Goal: Communication & Community: Answer question/provide support

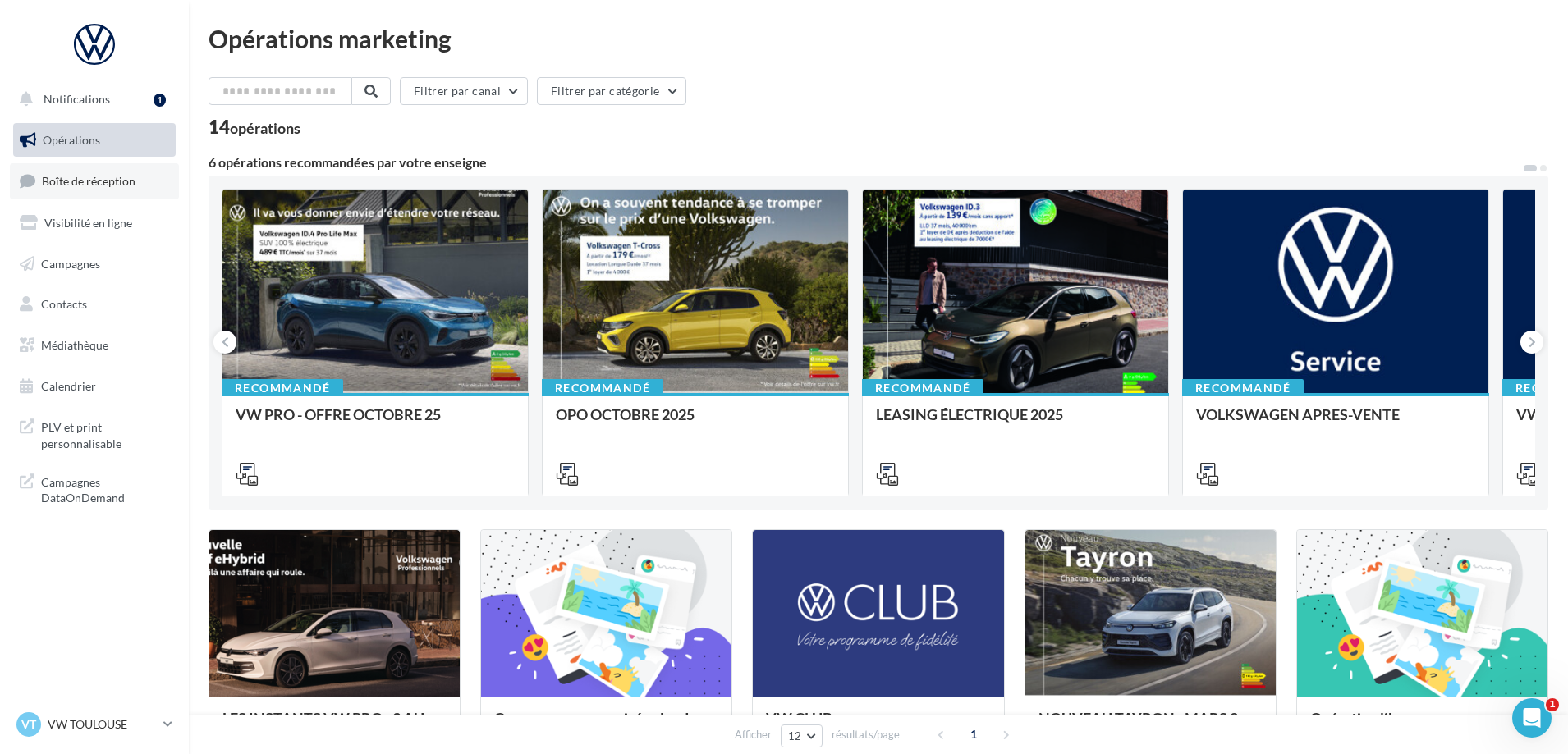
click at [110, 182] on span "Boîte de réception" at bounding box center [89, 181] width 94 height 14
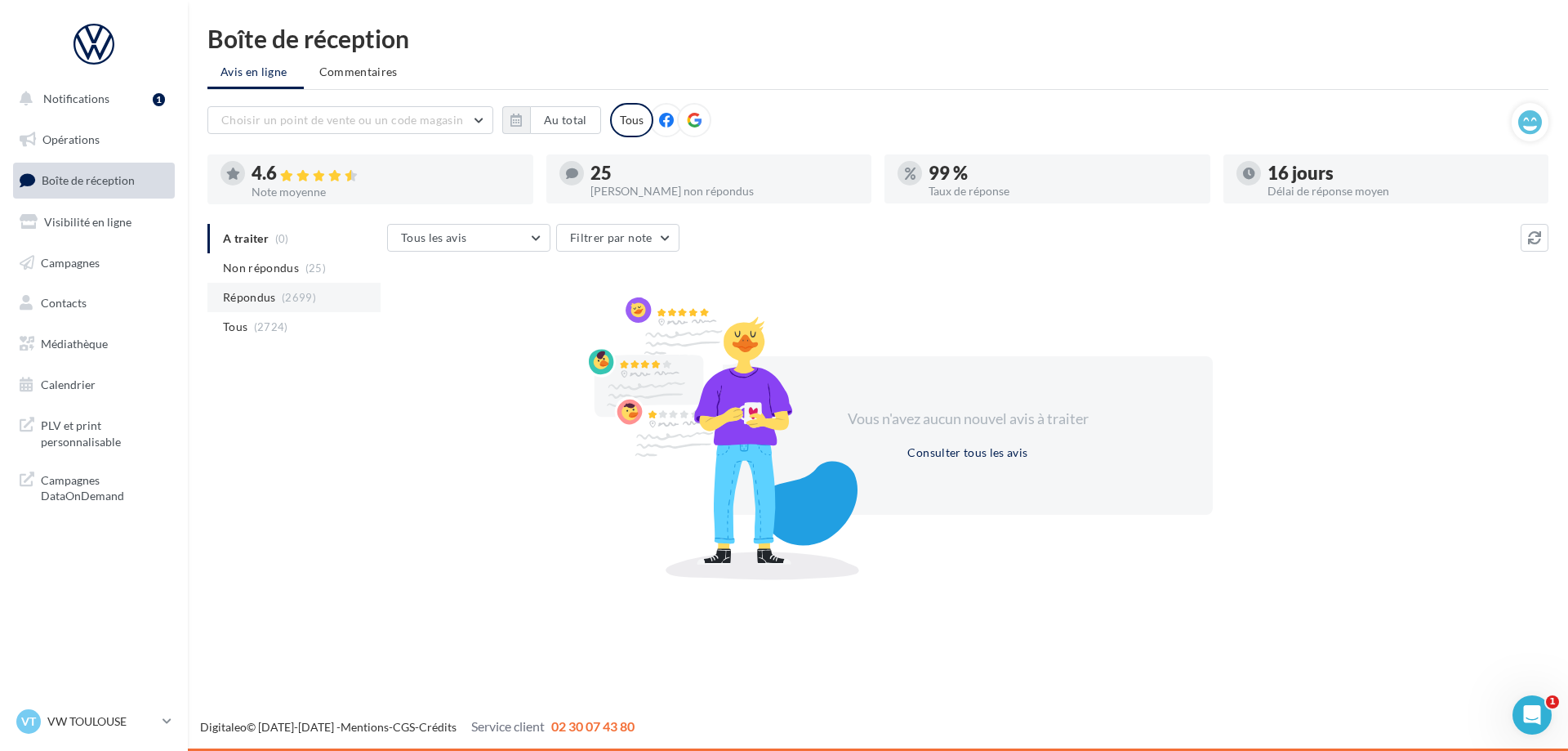
click at [290, 306] on li "Répondus (2699)" at bounding box center [294, 298] width 173 height 29
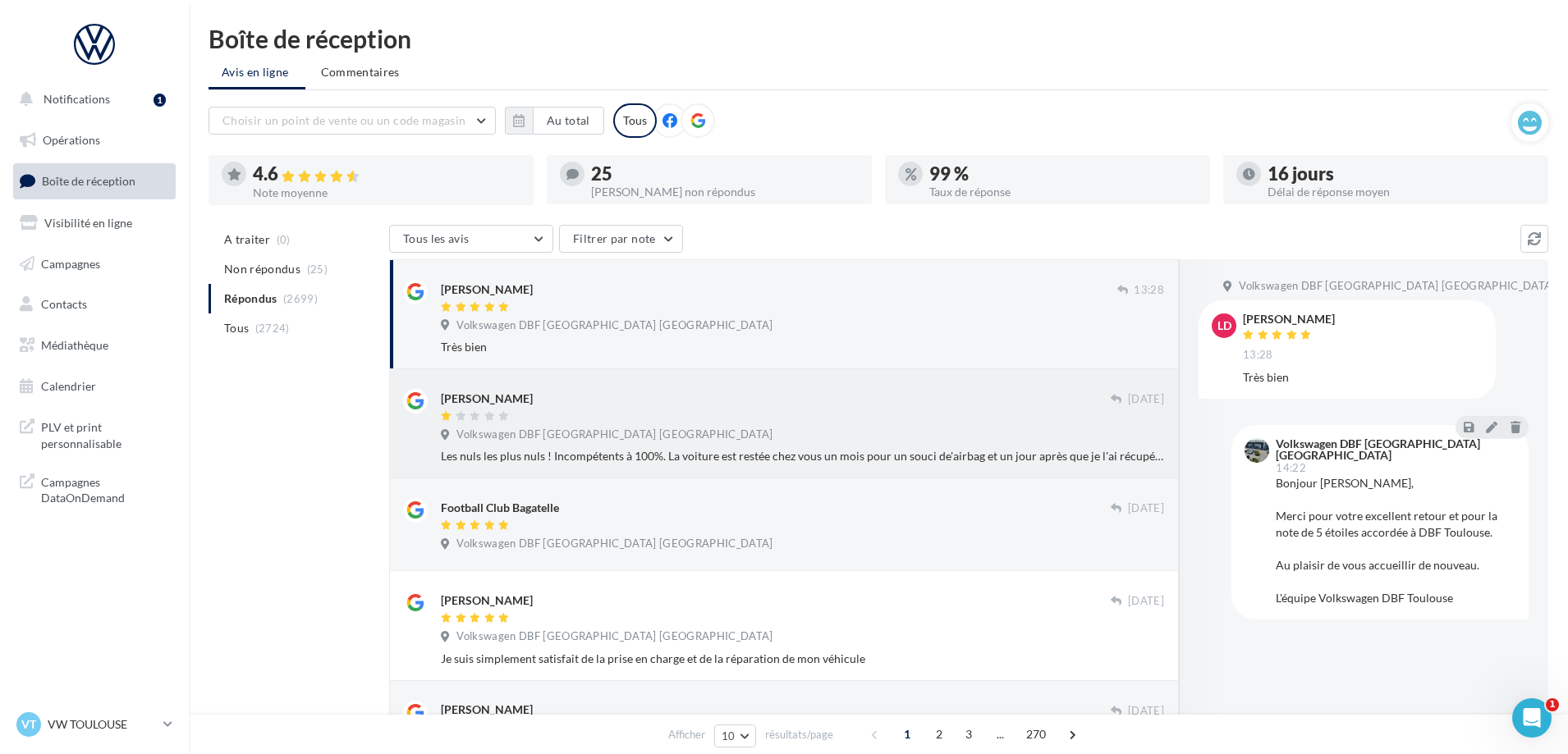
click at [702, 416] on div at bounding box center [775, 417] width 670 height 14
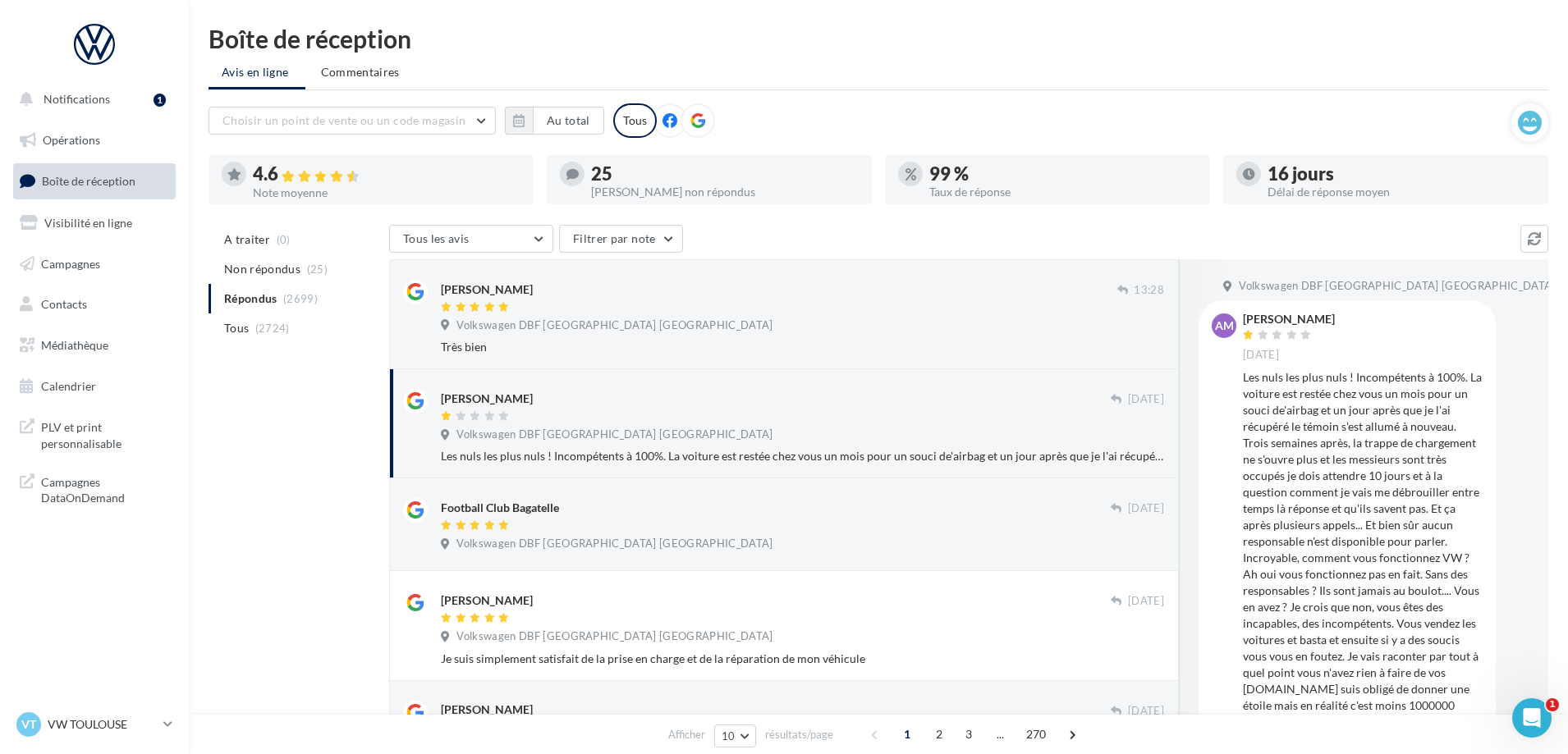
drag, startPoint x: 1342, startPoint y: 323, endPoint x: 1246, endPoint y: 321, distance: 96.0
click at [1246, 321] on div "Andreea Marinescu 13 oct." at bounding box center [1363, 338] width 240 height 49
click at [1322, 341] on div "13 oct." at bounding box center [1289, 345] width 92 height 34
drag, startPoint x: 1347, startPoint y: 320, endPoint x: 1246, endPoint y: 314, distance: 101.2
click at [1246, 314] on div "Andreea Marinescu 13 oct." at bounding box center [1363, 338] width 240 height 49
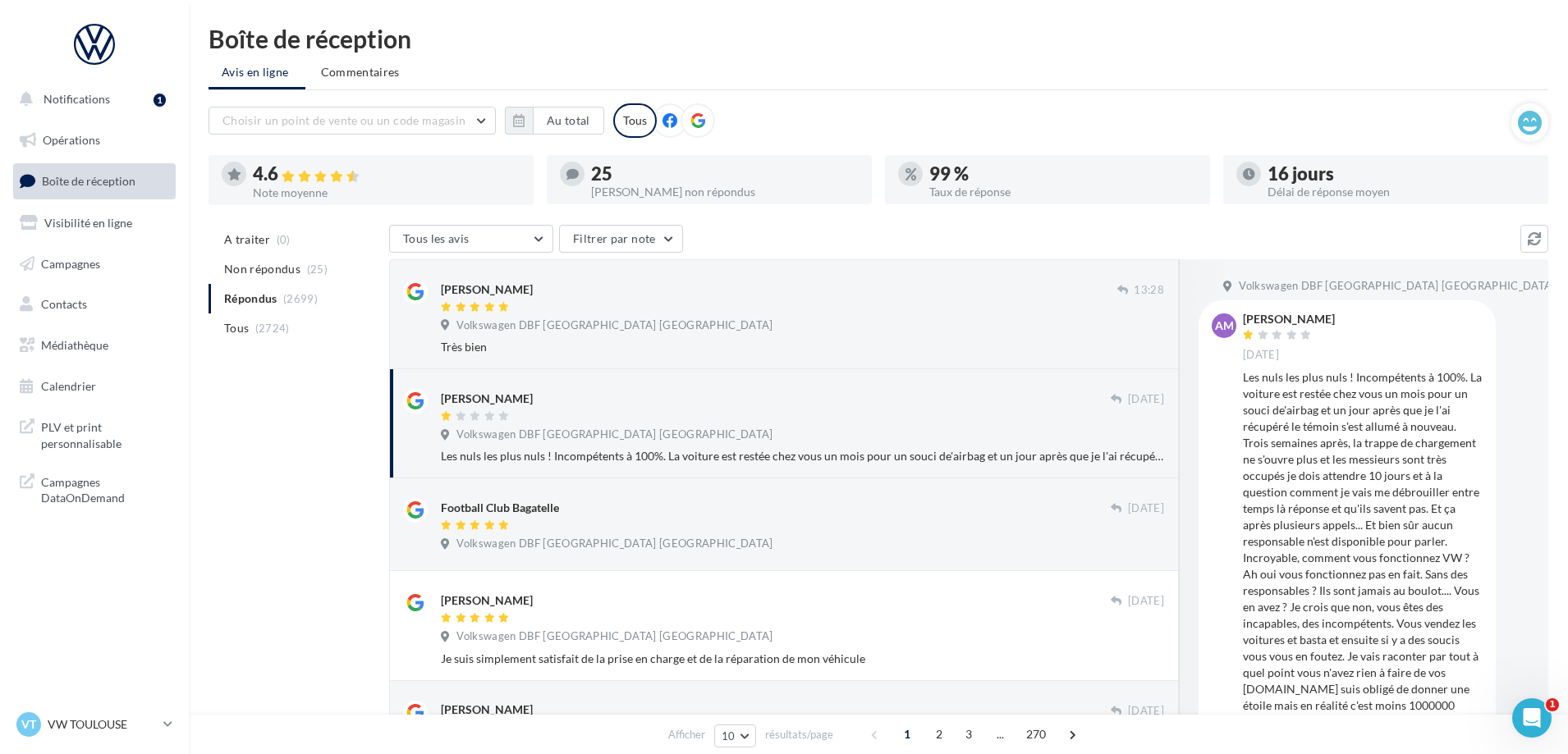
click at [1335, 347] on div "13 oct." at bounding box center [1289, 354] width 92 height 16
drag, startPoint x: 1307, startPoint y: 359, endPoint x: 1263, endPoint y: 322, distance: 57.5
click at [1258, 319] on div "Andreea Marinescu 13 oct." at bounding box center [1289, 338] width 92 height 49
click at [1293, 338] on icon at bounding box center [1291, 334] width 11 height 10
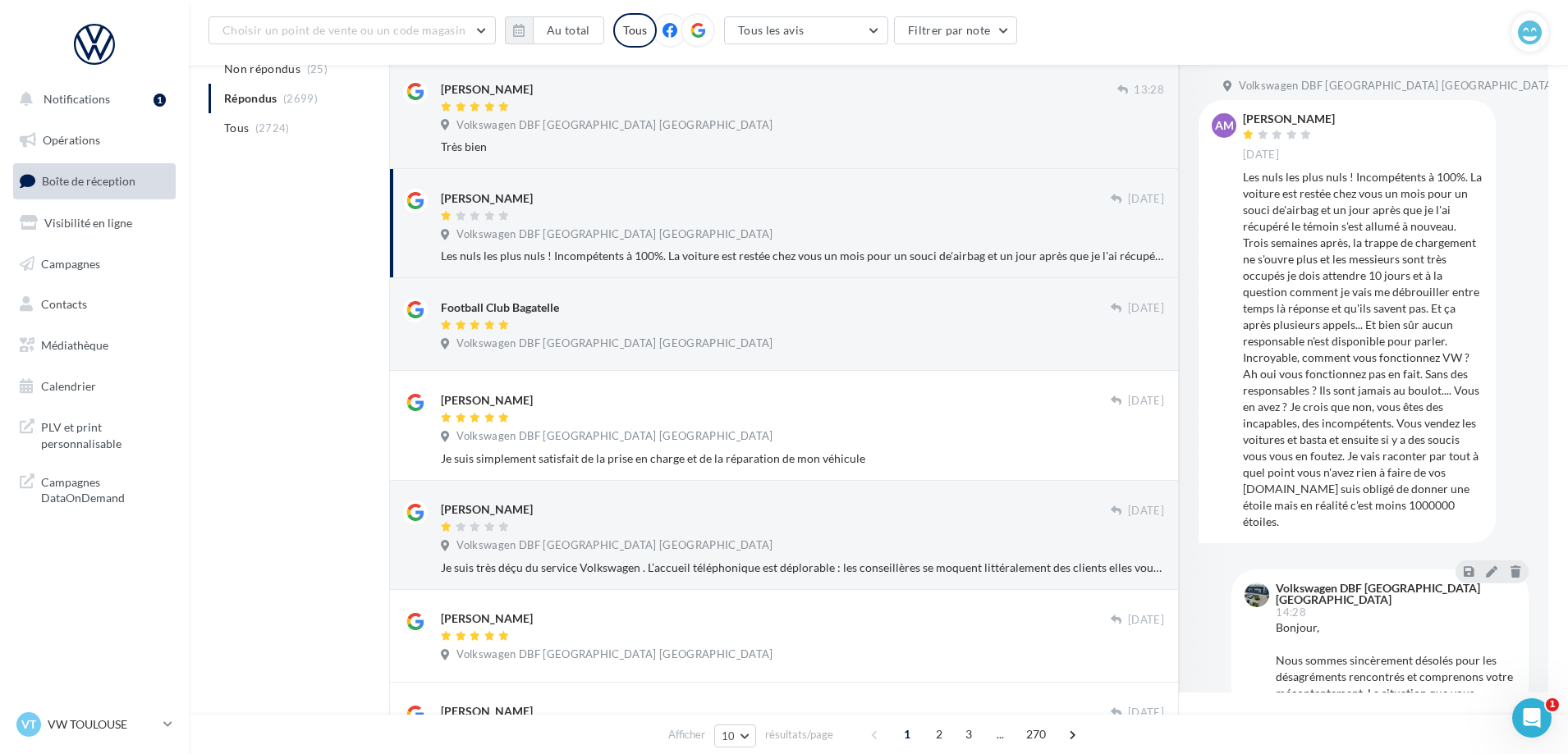
scroll to position [177, 0]
